Goal: Find specific page/section: Find specific page/section

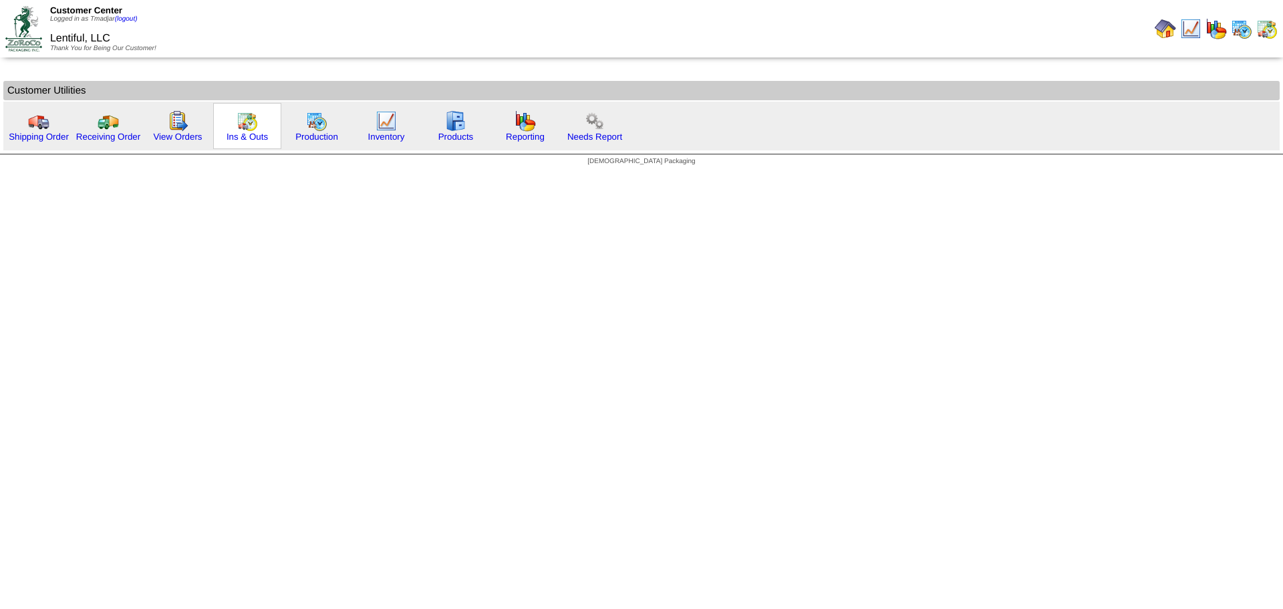
click at [250, 124] on img at bounding box center [246, 120] width 21 height 21
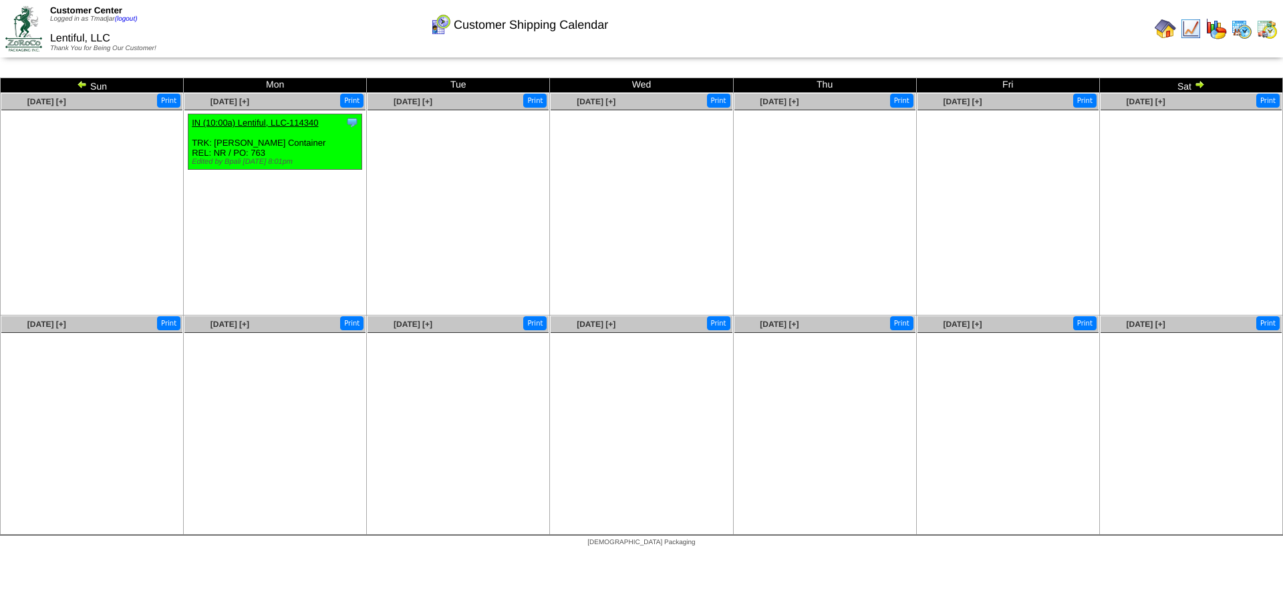
click at [1244, 25] on img at bounding box center [1240, 28] width 21 height 21
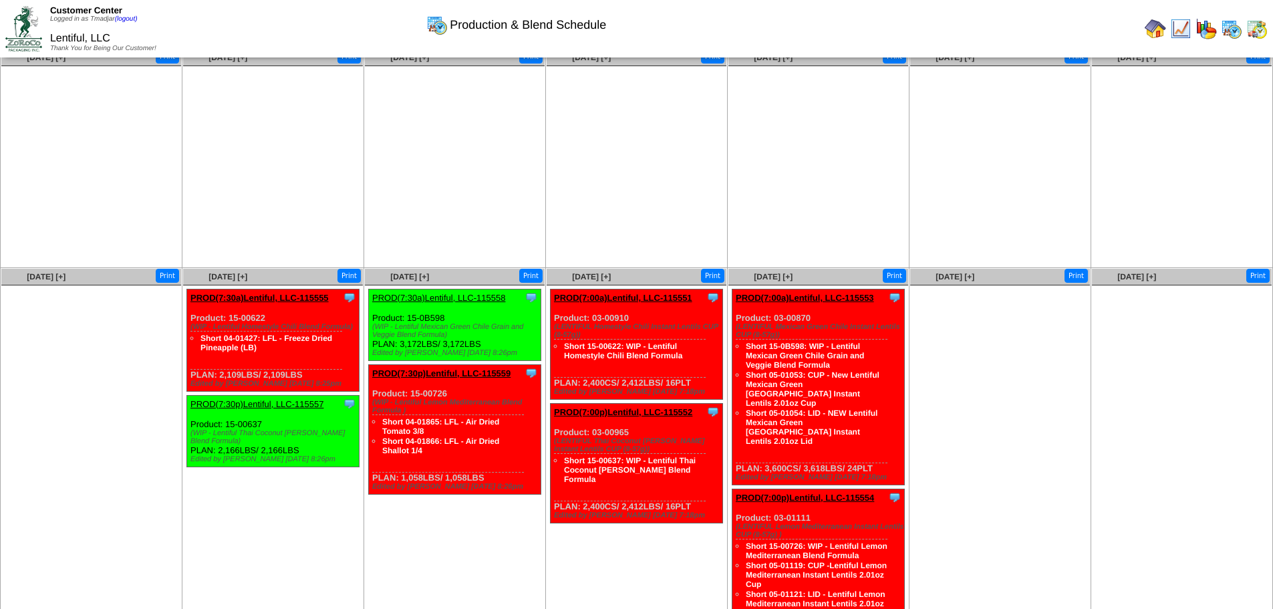
scroll to position [97, 0]
